Goal: Task Accomplishment & Management: Use online tool/utility

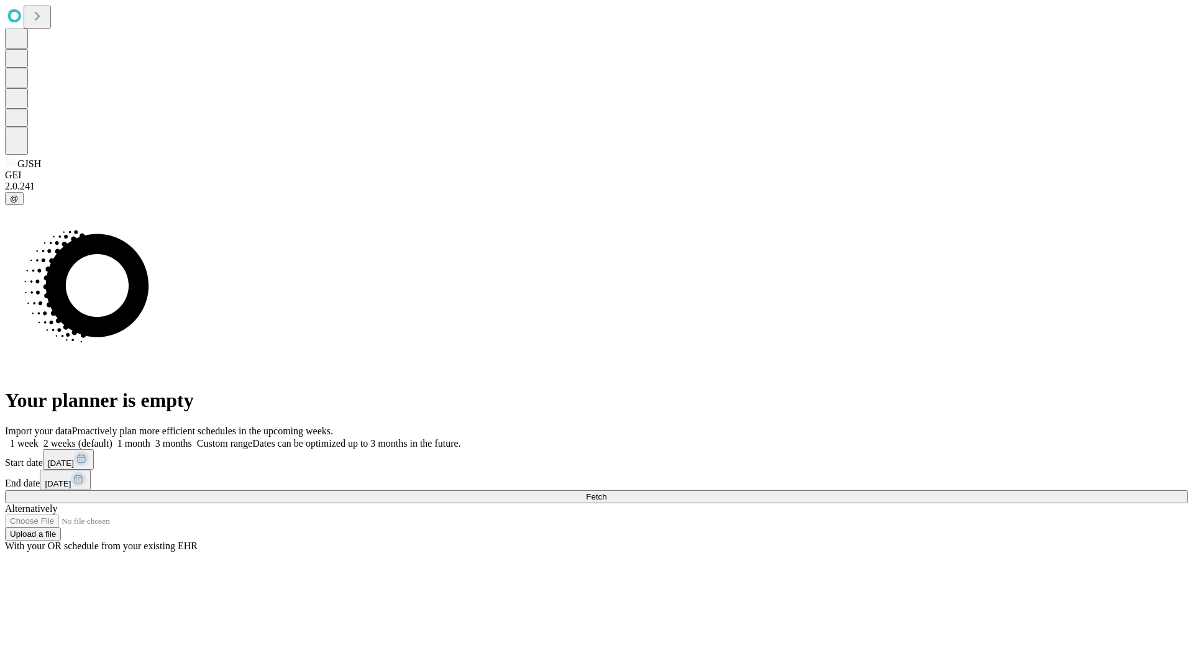
click at [606, 492] on span "Fetch" at bounding box center [596, 496] width 21 height 9
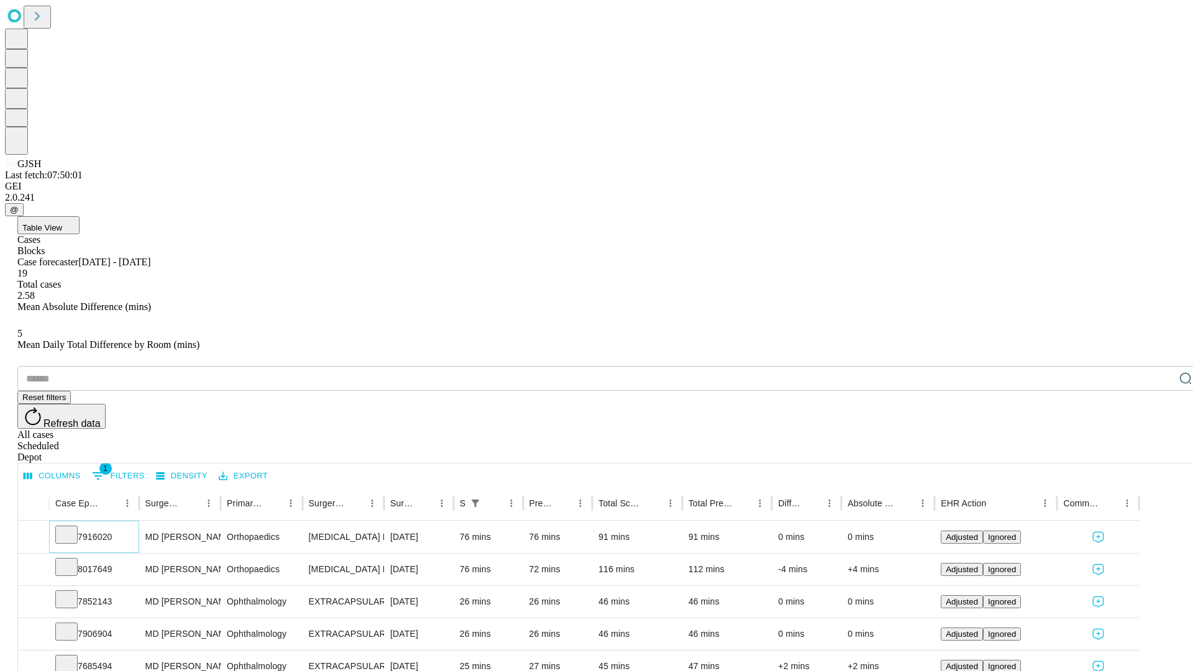
click at [73, 527] on icon at bounding box center [66, 533] width 12 height 12
